Goal: Task Accomplishment & Management: Manage account settings

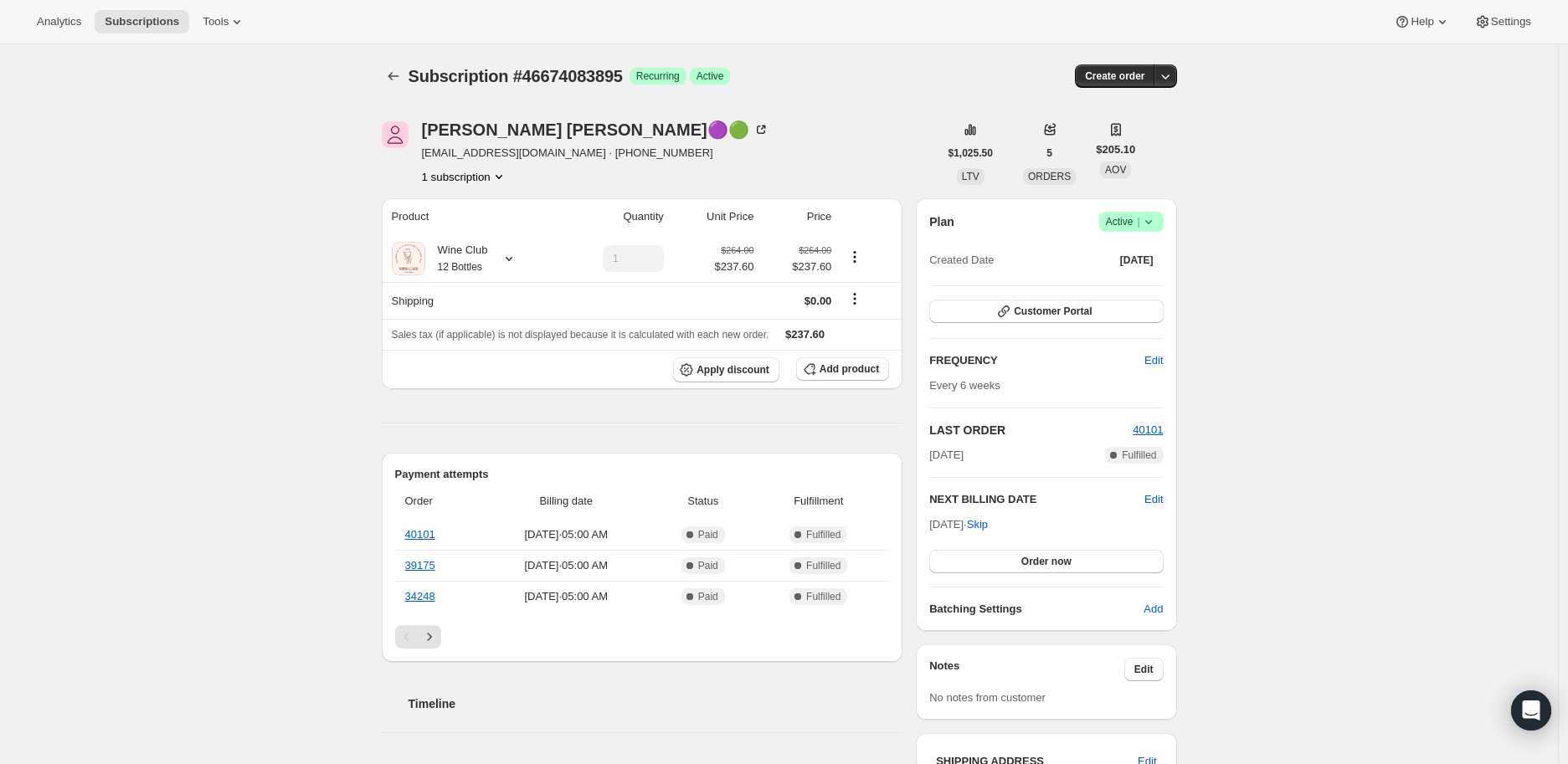
click at [1154, 225] on icon at bounding box center [1148, 222] width 16 height 16
click at [1116, 283] on span "Cancel subscription" at bounding box center [1137, 282] width 95 height 13
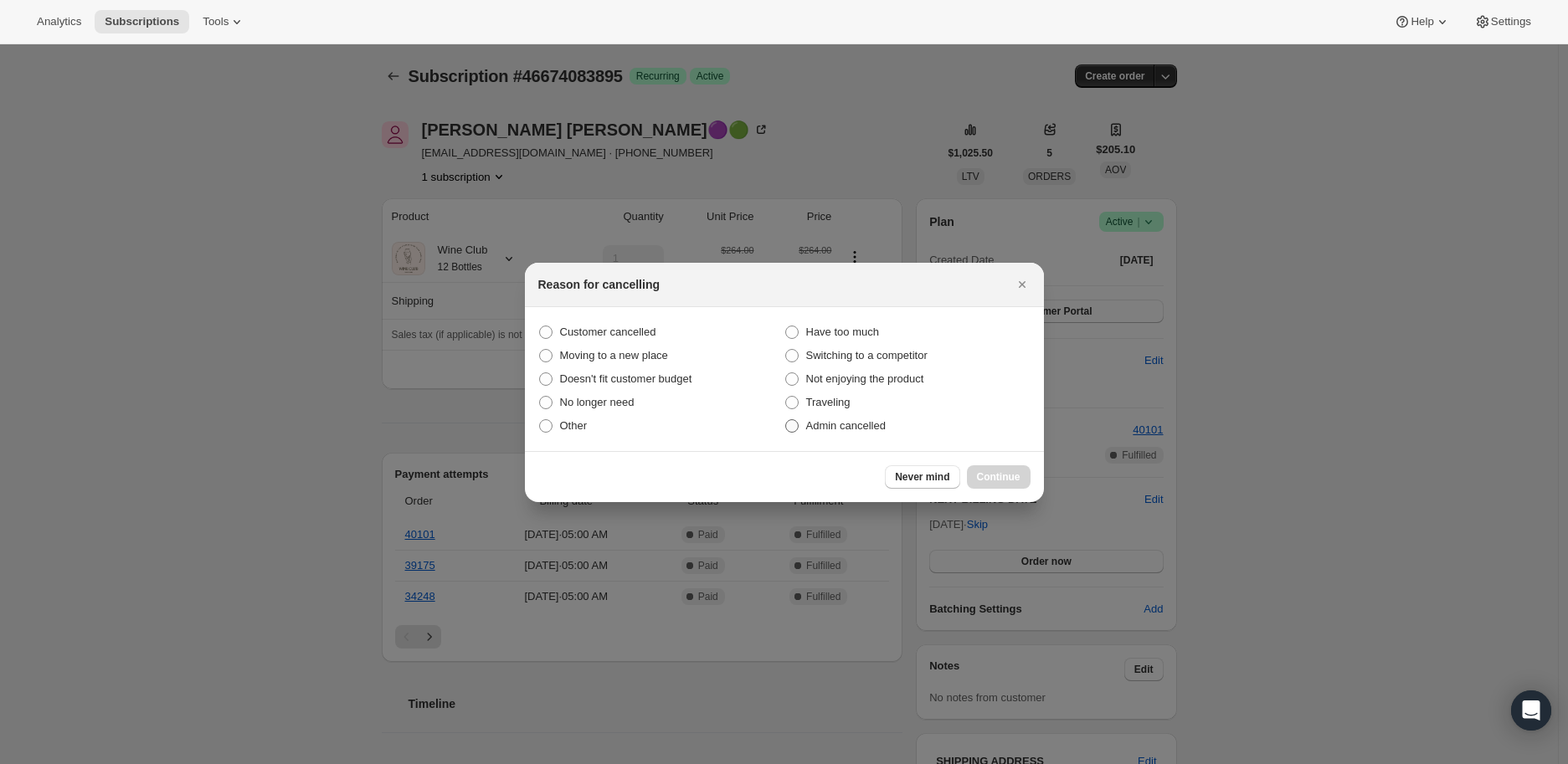
click at [789, 427] on span ":rbl:" at bounding box center [793, 426] width 14 height 14
click at [787, 420] on input "Admin cancelled" at bounding box center [786, 419] width 1 height 1
radio input "true"
click at [988, 476] on span "Continue" at bounding box center [999, 478] width 43 height 14
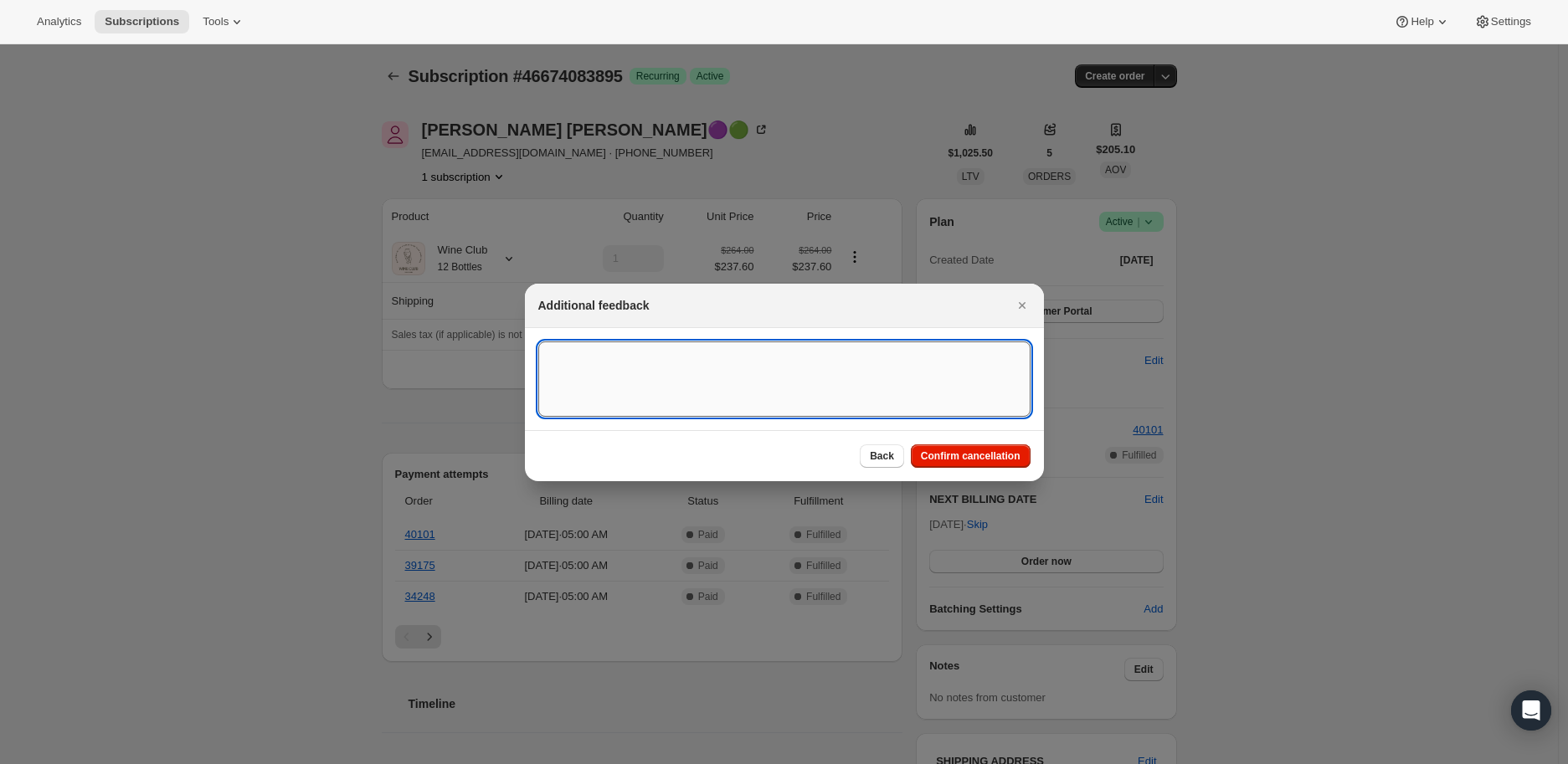
click at [571, 361] on textarea ":rbl:" at bounding box center [784, 379] width 492 height 75
paste textarea "[PERSON_NAME]🟣🟢 [DATE] at 12:49 PM Please cancel. I love the wine. I just want …"
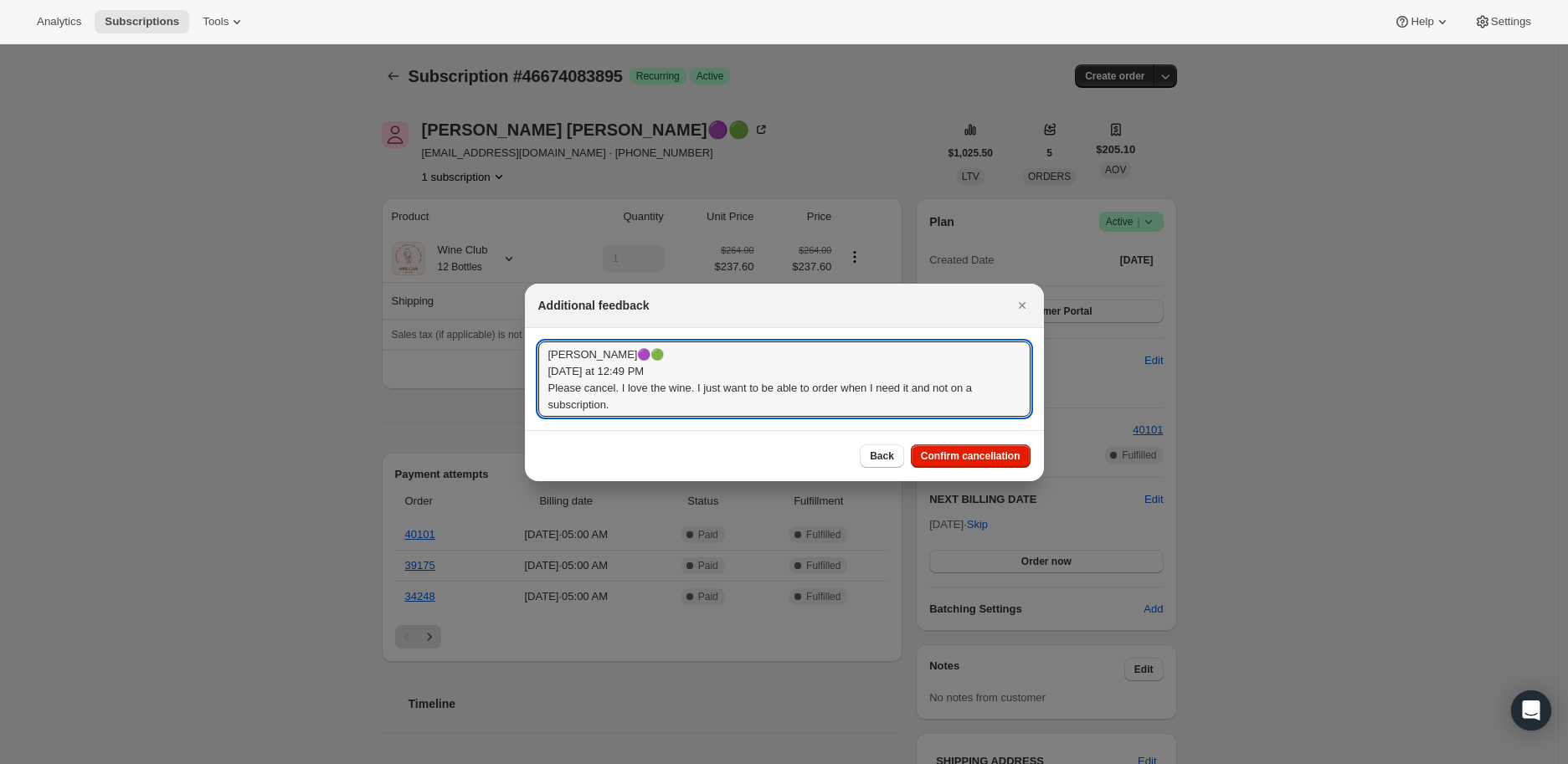
scroll to position [2, 0]
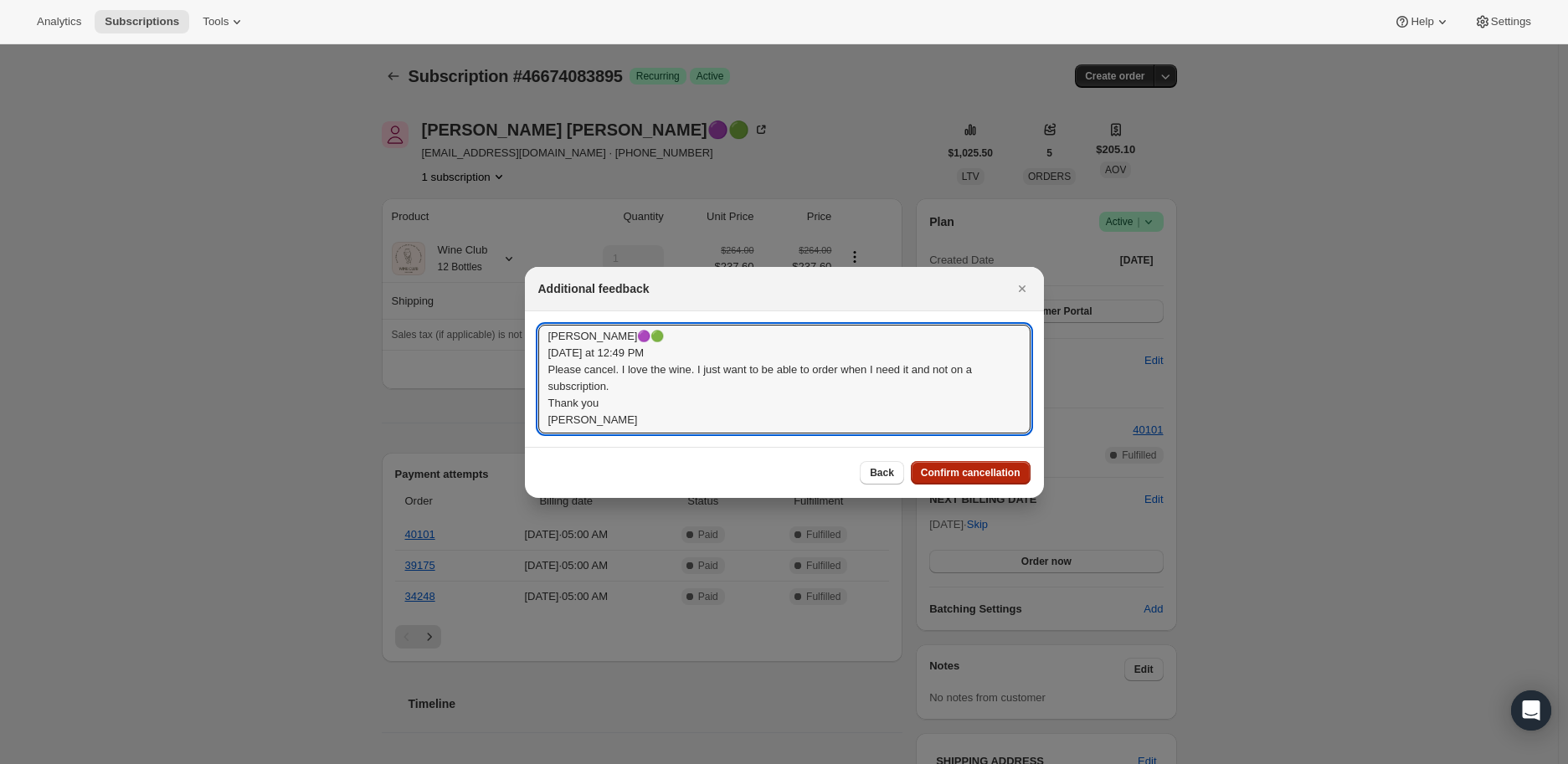
type textarea "[PERSON_NAME]🟣🟢 [DATE] at 12:49 PM Please cancel. I love the wine. I just want …"
click at [953, 467] on span "Confirm cancellation" at bounding box center [971, 473] width 100 height 14
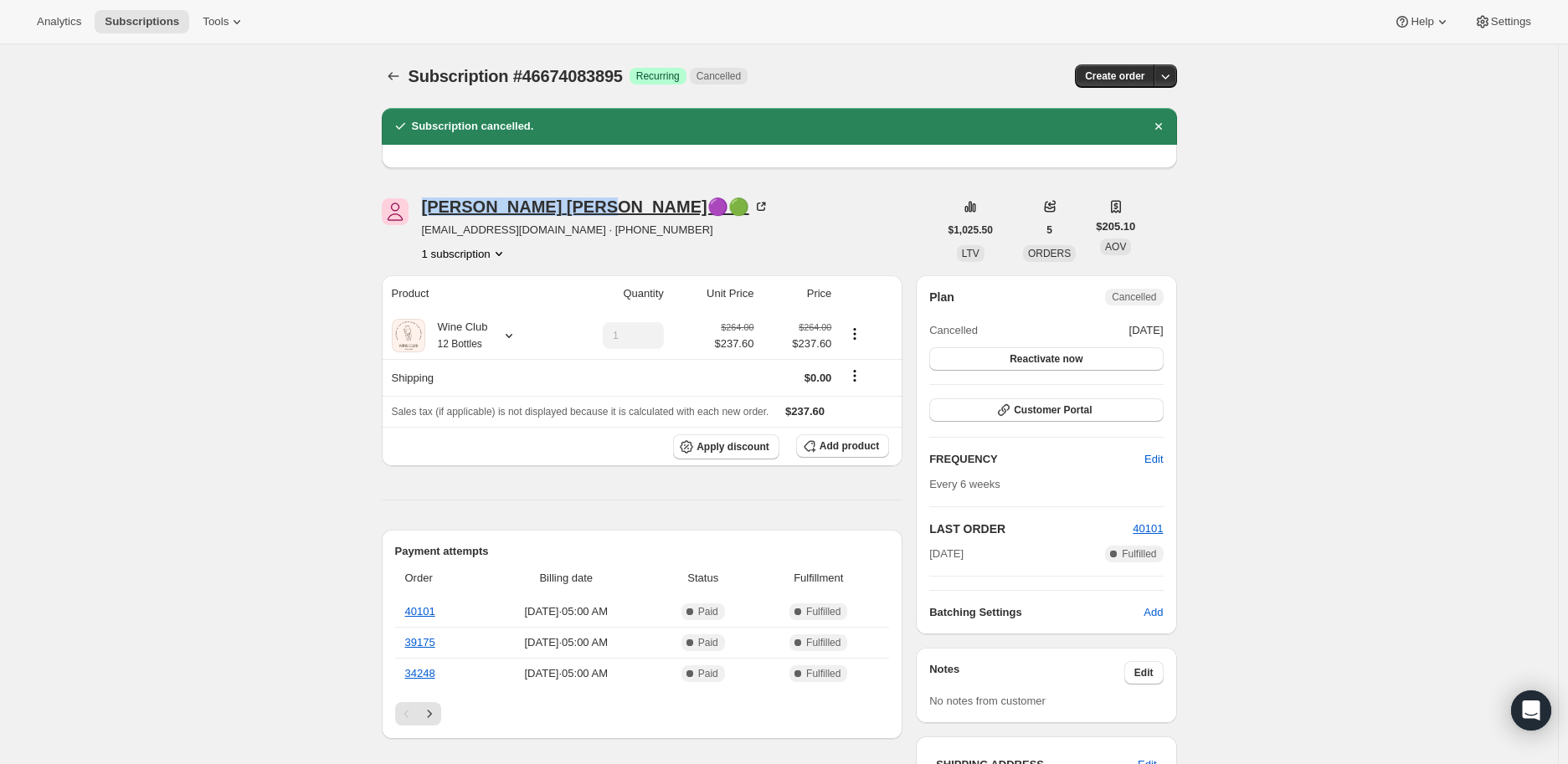
drag, startPoint x: 423, startPoint y: 210, endPoint x: 547, endPoint y: 210, distance: 124.0
click at [547, 210] on div "[PERSON_NAME]🟣🟢 [EMAIL_ADDRESS][DOMAIN_NAME] · [PHONE_NUMBER] 1 subscription" at bounding box center [661, 230] width 557 height 64
copy div "[PERSON_NAME]"
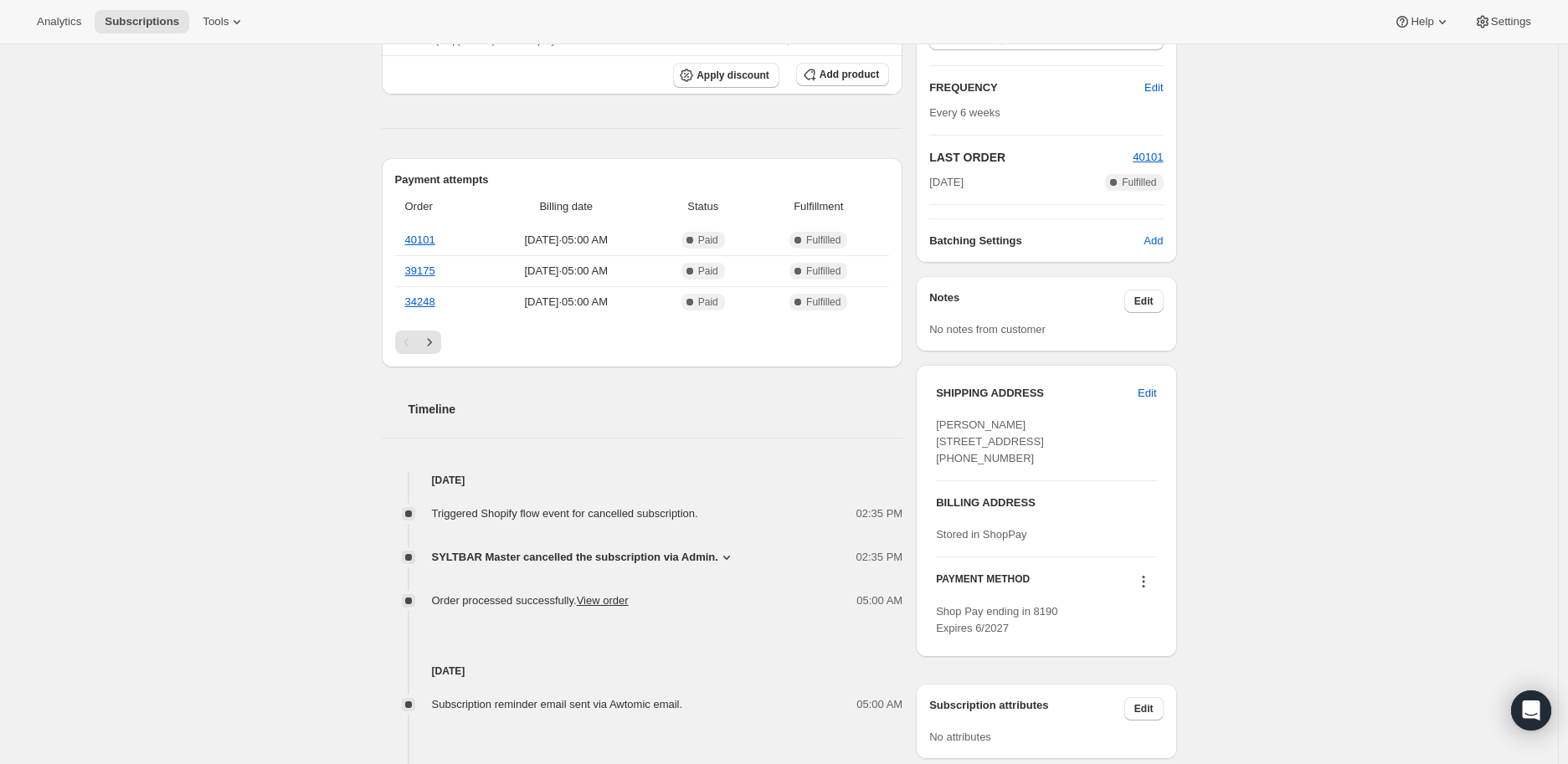
scroll to position [465, 0]
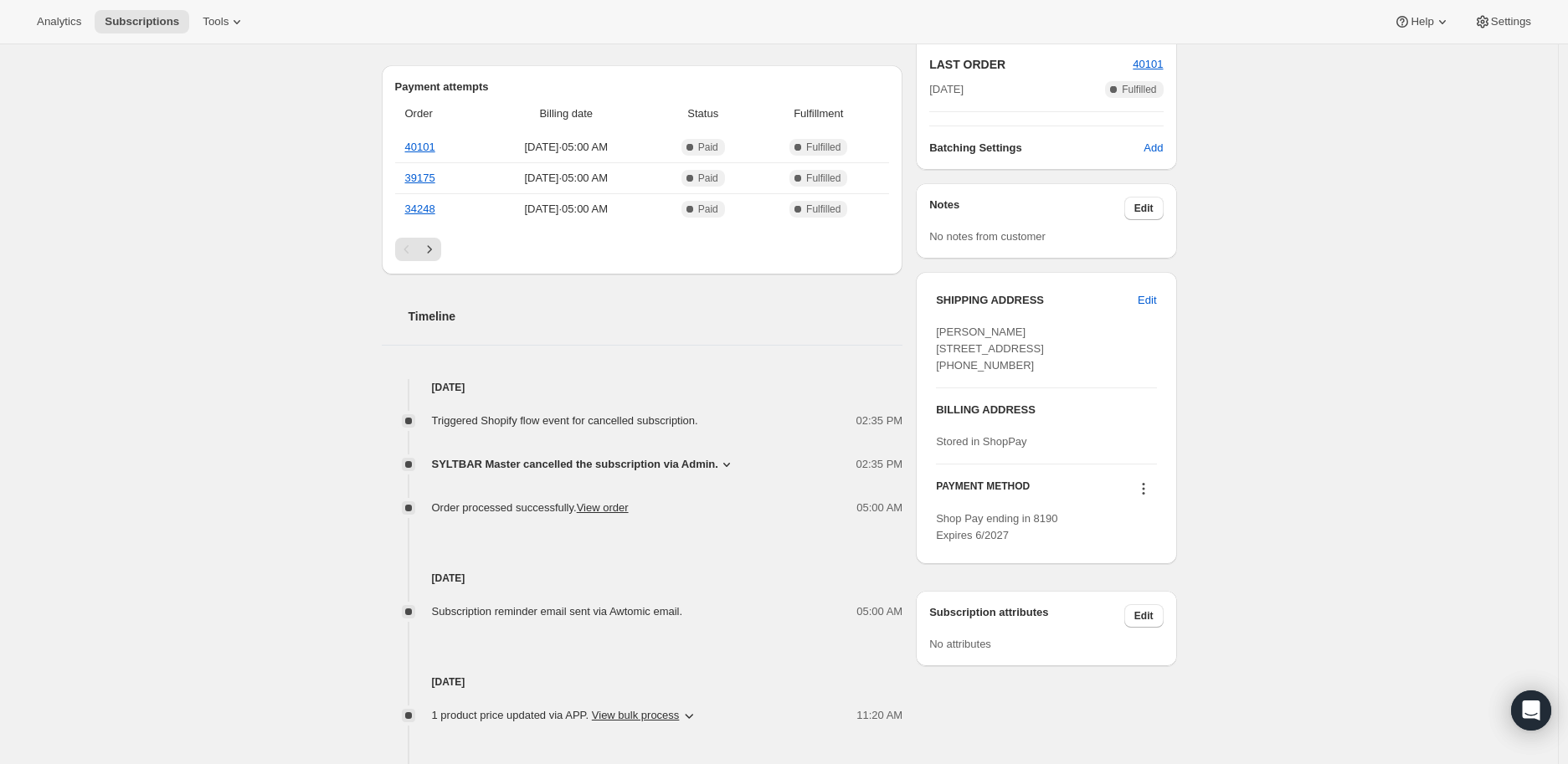
click at [724, 462] on icon at bounding box center [726, 464] width 16 height 16
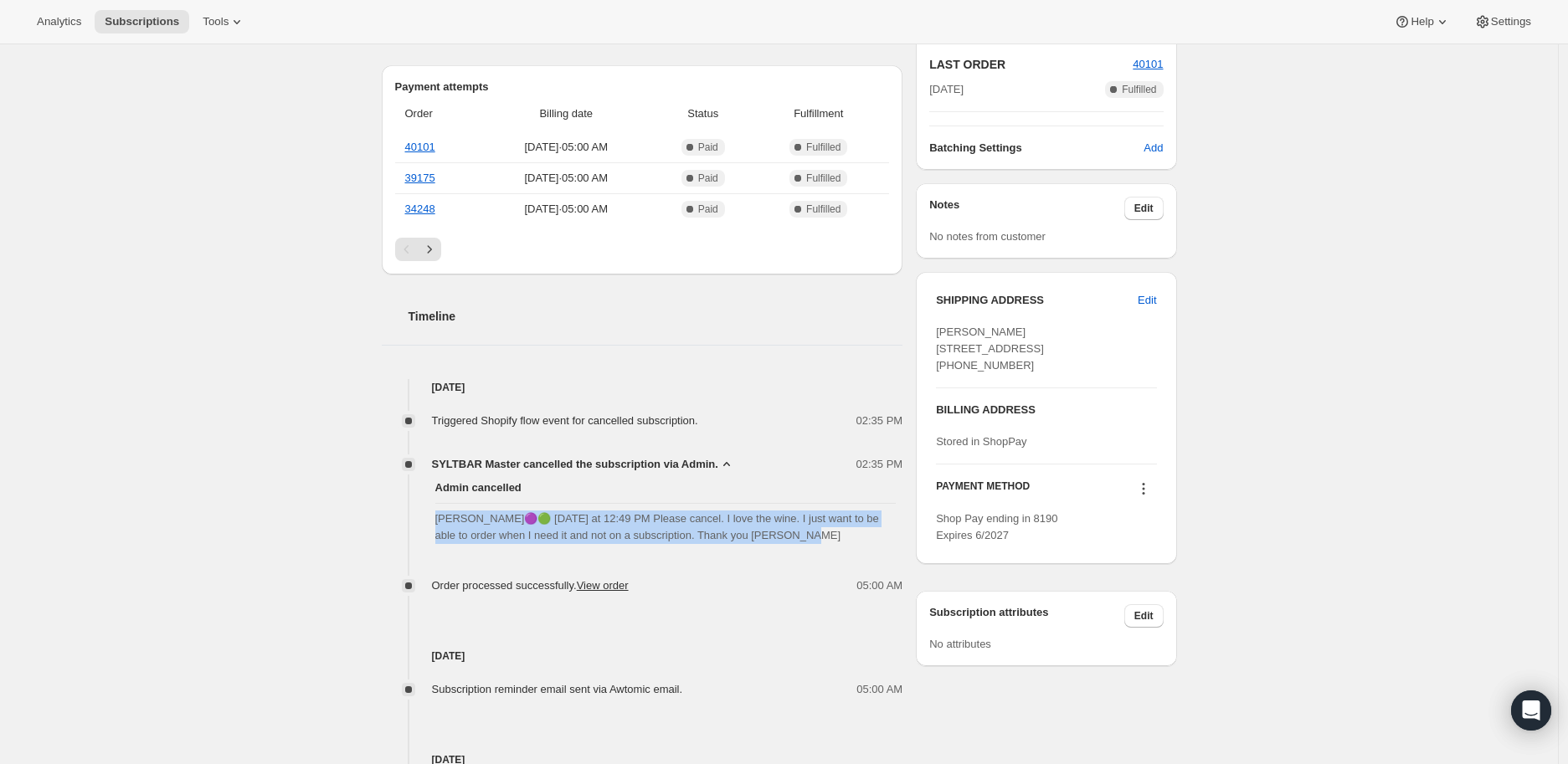
drag, startPoint x: 434, startPoint y: 523, endPoint x: 775, endPoint y: 549, distance: 342.0
click at [775, 549] on div "Admin cancelled [PERSON_NAME]🟣🟢 [DATE] at 12:49 PM Please cancel. I love the wi…" at bounding box center [643, 511] width 522 height 78
copy span "[PERSON_NAME]🟣🟢 [DATE] at 12:49 PM Please cancel. I love the wine. I just want …"
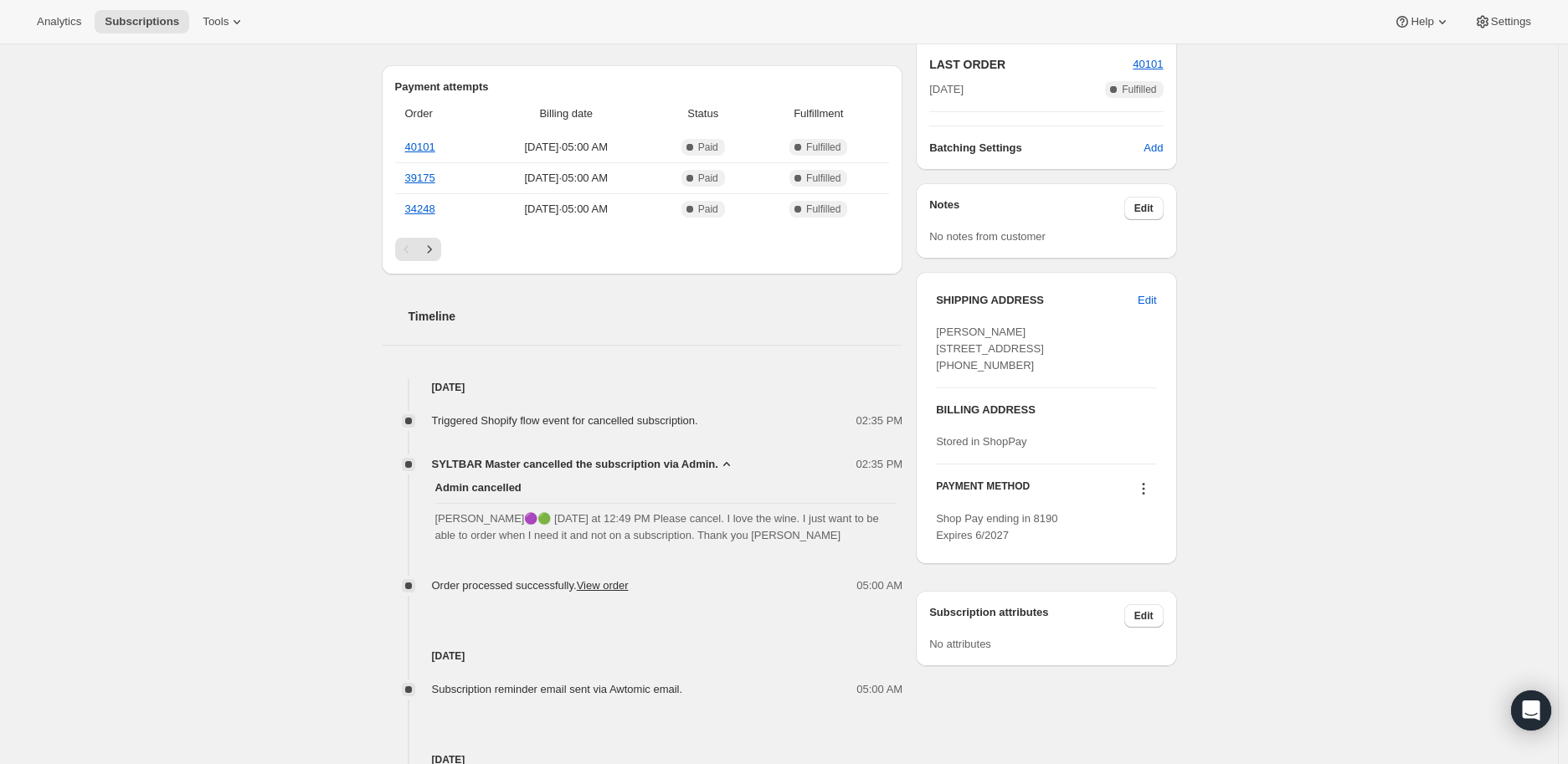
click at [257, 348] on div "Subscription #46674083895. This page is ready Subscription #46674083895 Success…" at bounding box center [779, 346] width 1559 height 1531
